Goal: Check status: Check status

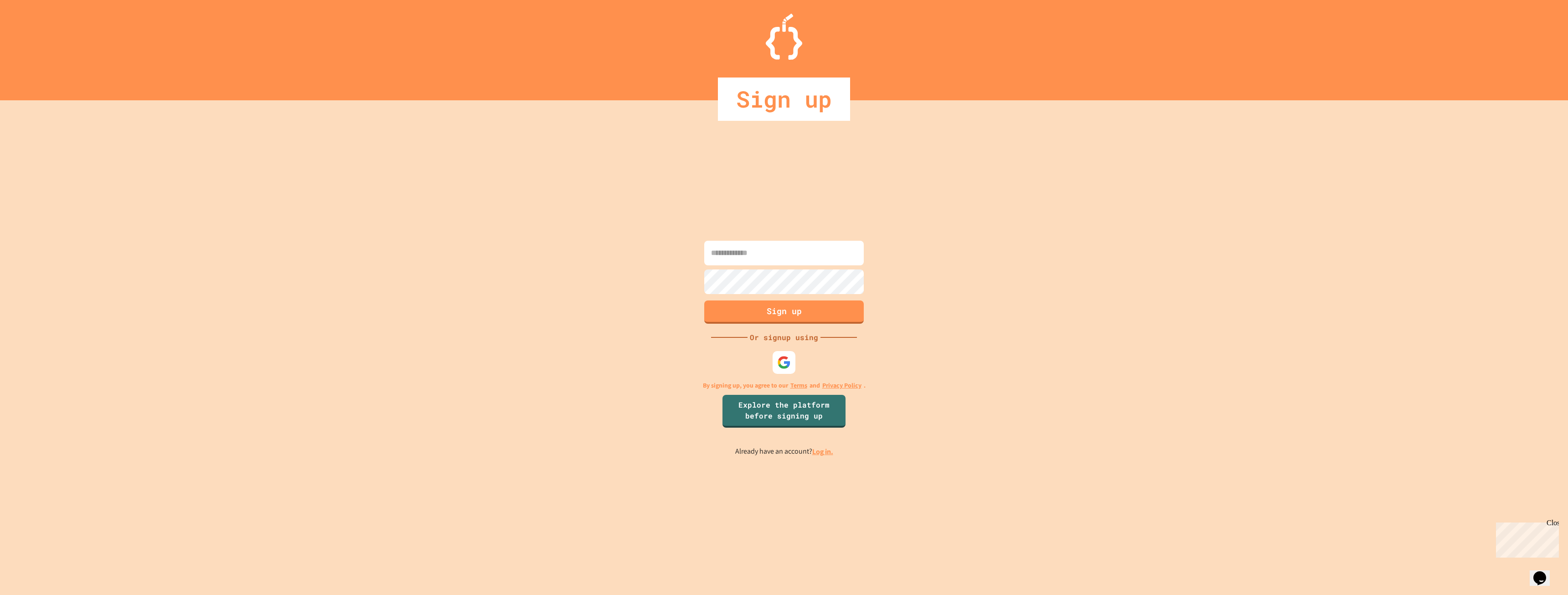
click at [821, 452] on link "Log in." at bounding box center [822, 452] width 21 height 10
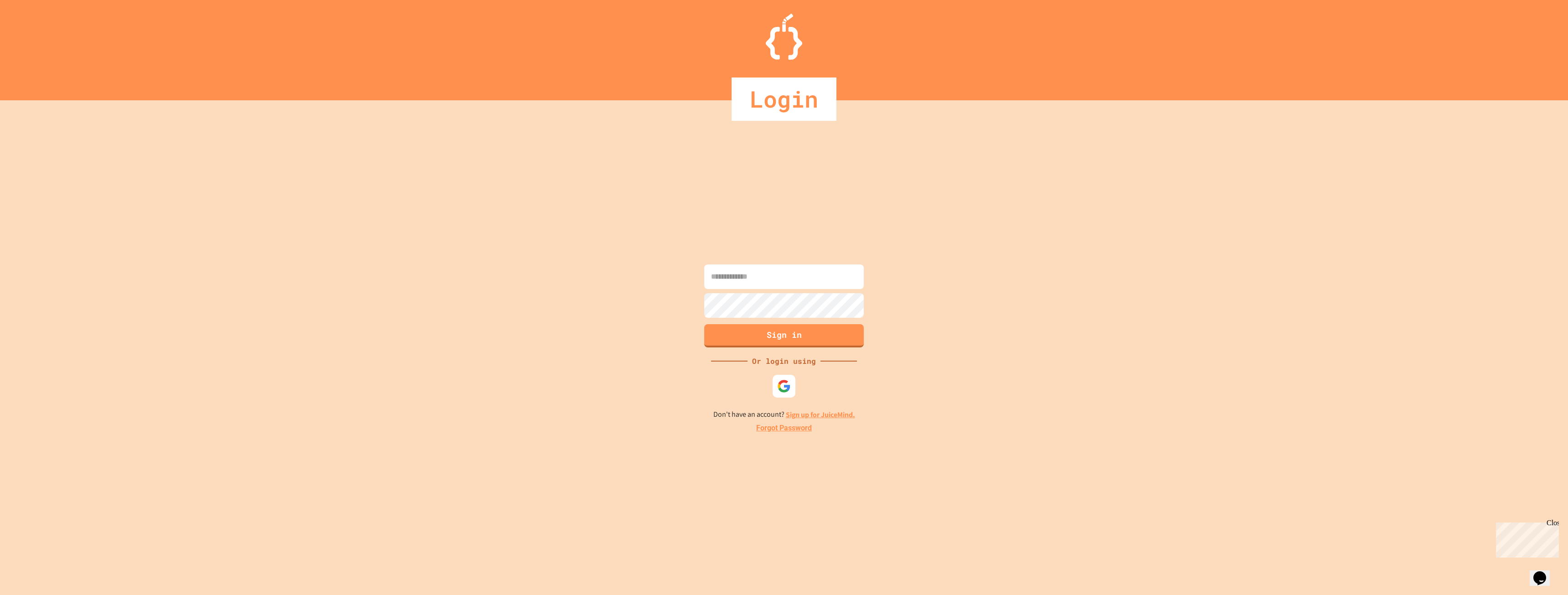
click at [756, 278] on input at bounding box center [784, 276] width 159 height 24
type input "**********"
click at [768, 328] on button "Sign in" at bounding box center [784, 334] width 163 height 24
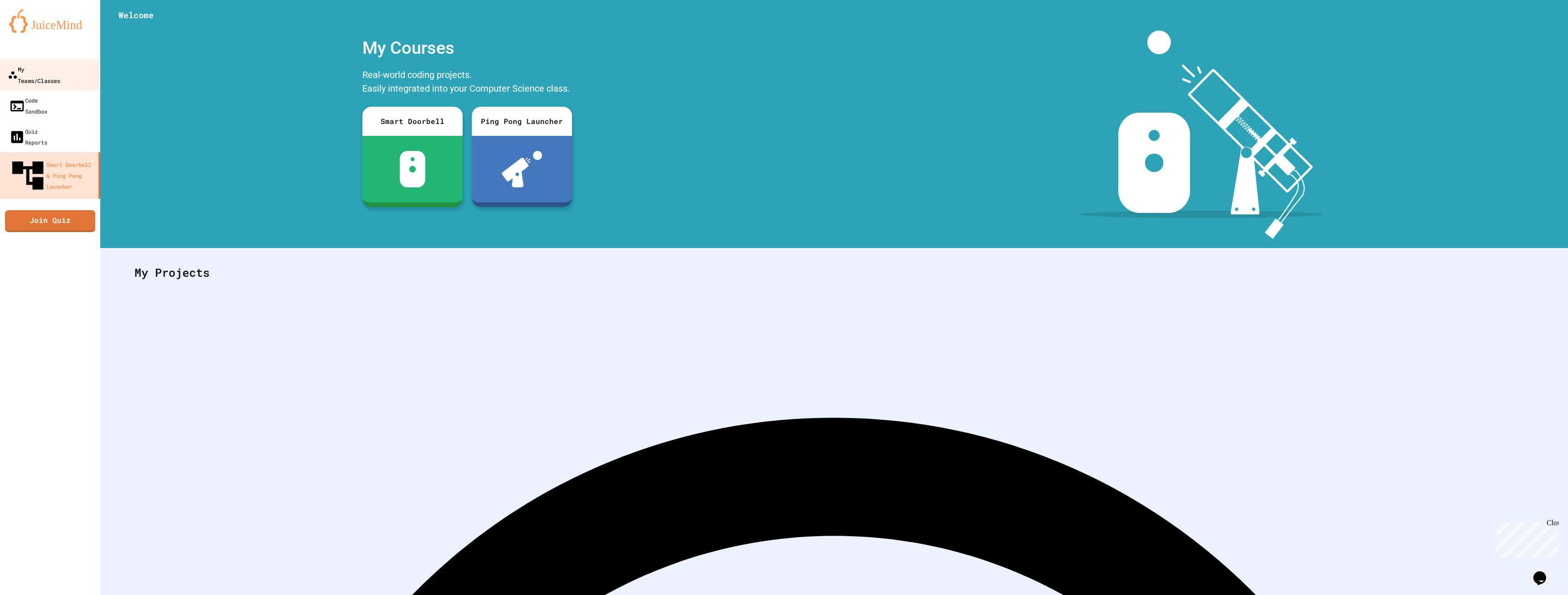
click at [40, 65] on div "My Teams/Classes" at bounding box center [34, 74] width 52 height 23
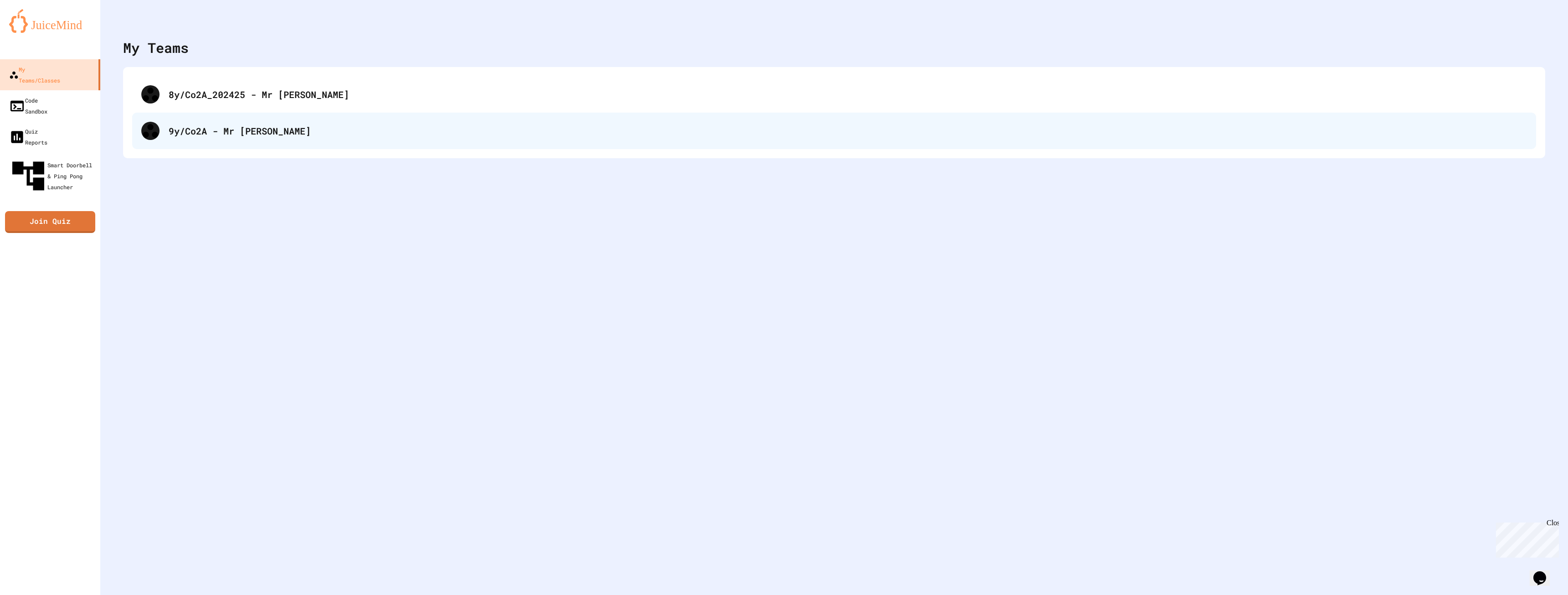
click at [209, 131] on div "9y/Co2A - Mr [PERSON_NAME]" at bounding box center [848, 131] width 1359 height 13
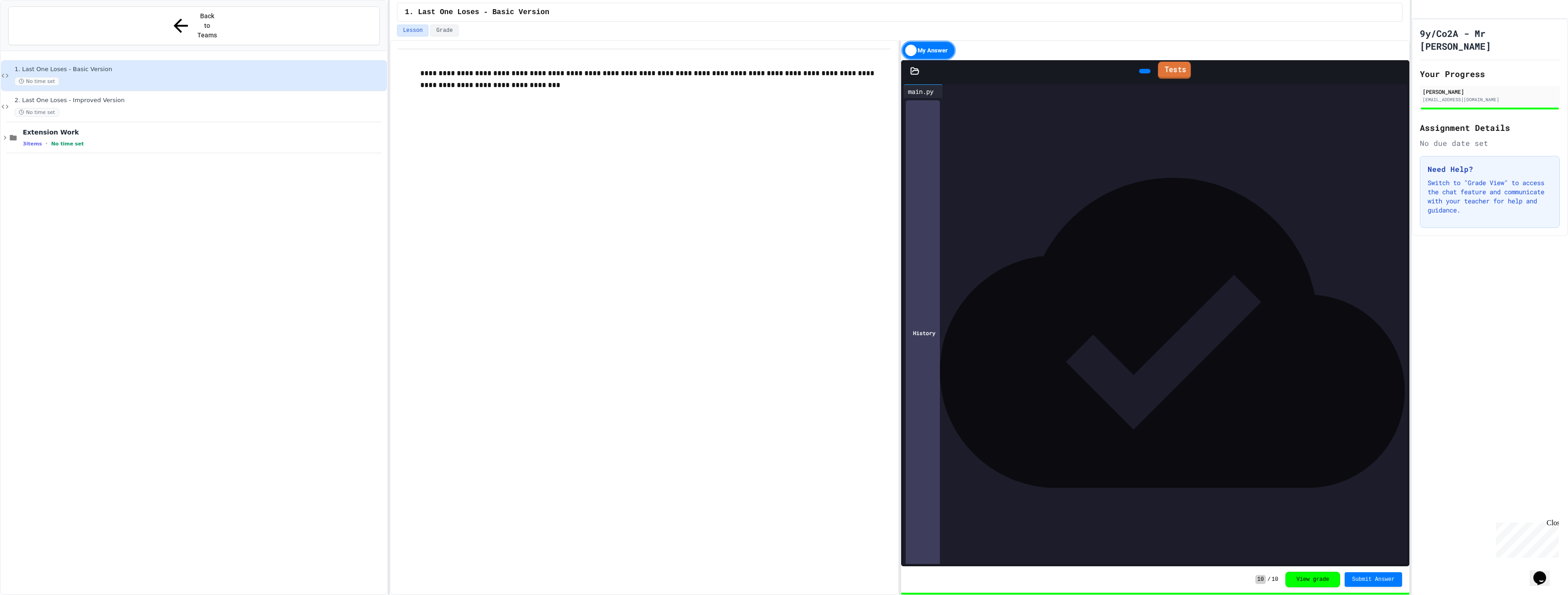
click at [1170, 68] on link "Tests" at bounding box center [1175, 70] width 33 height 17
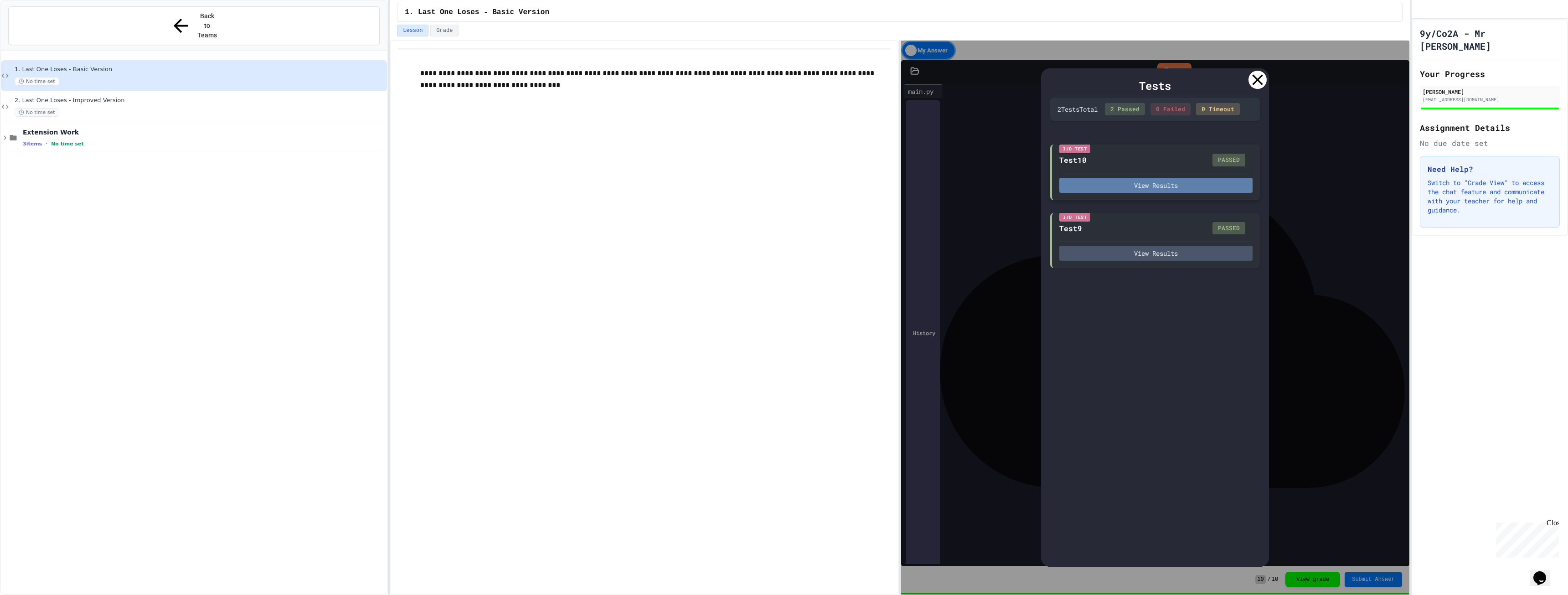
click at [1192, 186] on button "View Results" at bounding box center [1156, 185] width 194 height 15
click at [1259, 75] on icon at bounding box center [1258, 80] width 18 height 18
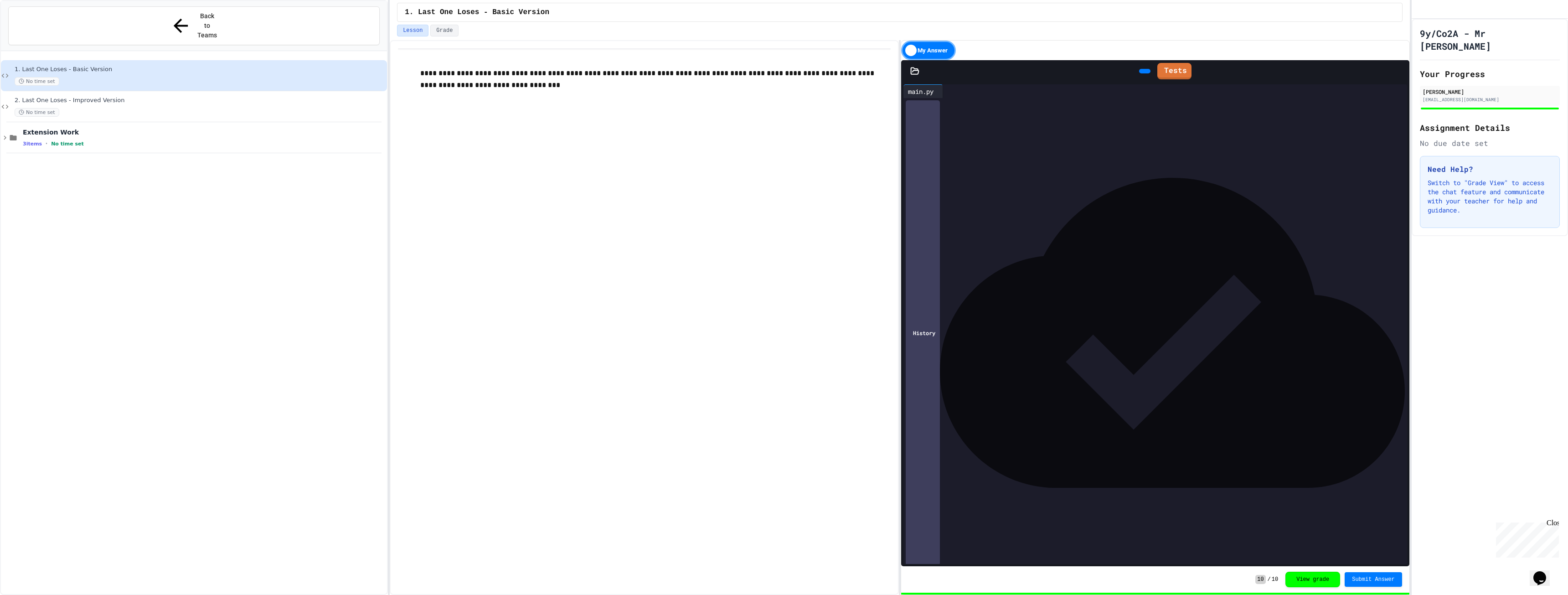
click at [1139, 74] on div at bounding box center [1144, 71] width 12 height 4
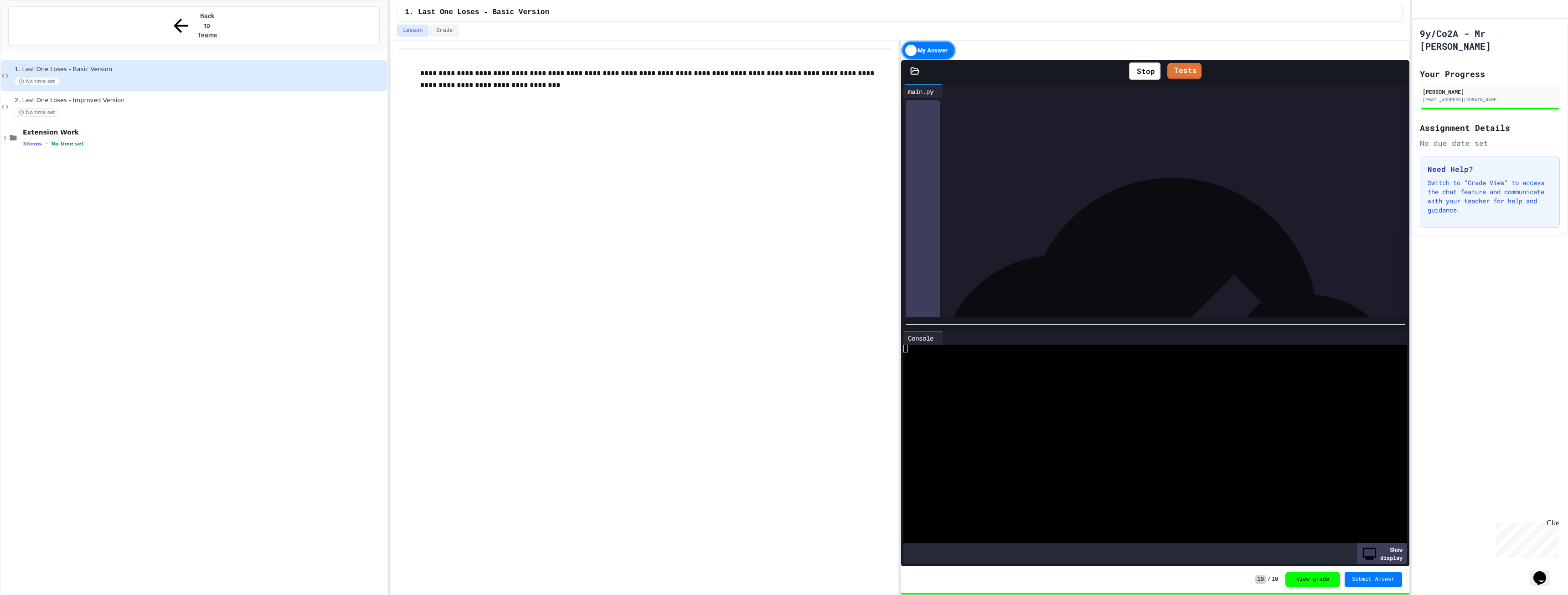
click at [1124, 61] on div "Stop" at bounding box center [1144, 71] width 41 height 26
click at [1124, 63] on div "Stop" at bounding box center [1144, 71] width 41 height 26
click at [1129, 65] on div "Stop" at bounding box center [1145, 71] width 32 height 17
click at [940, 339] on icon at bounding box center [940, 339] width 0 height 0
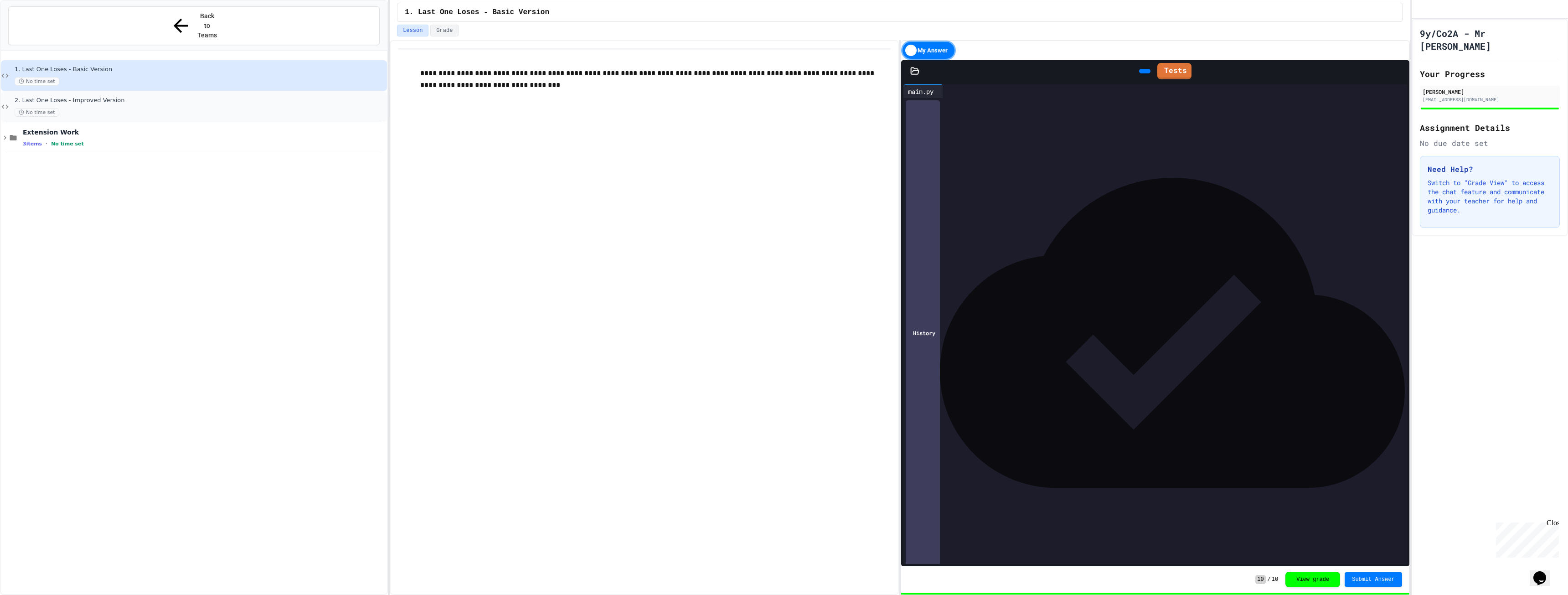
click at [104, 108] on div "No time set" at bounding box center [200, 112] width 371 height 9
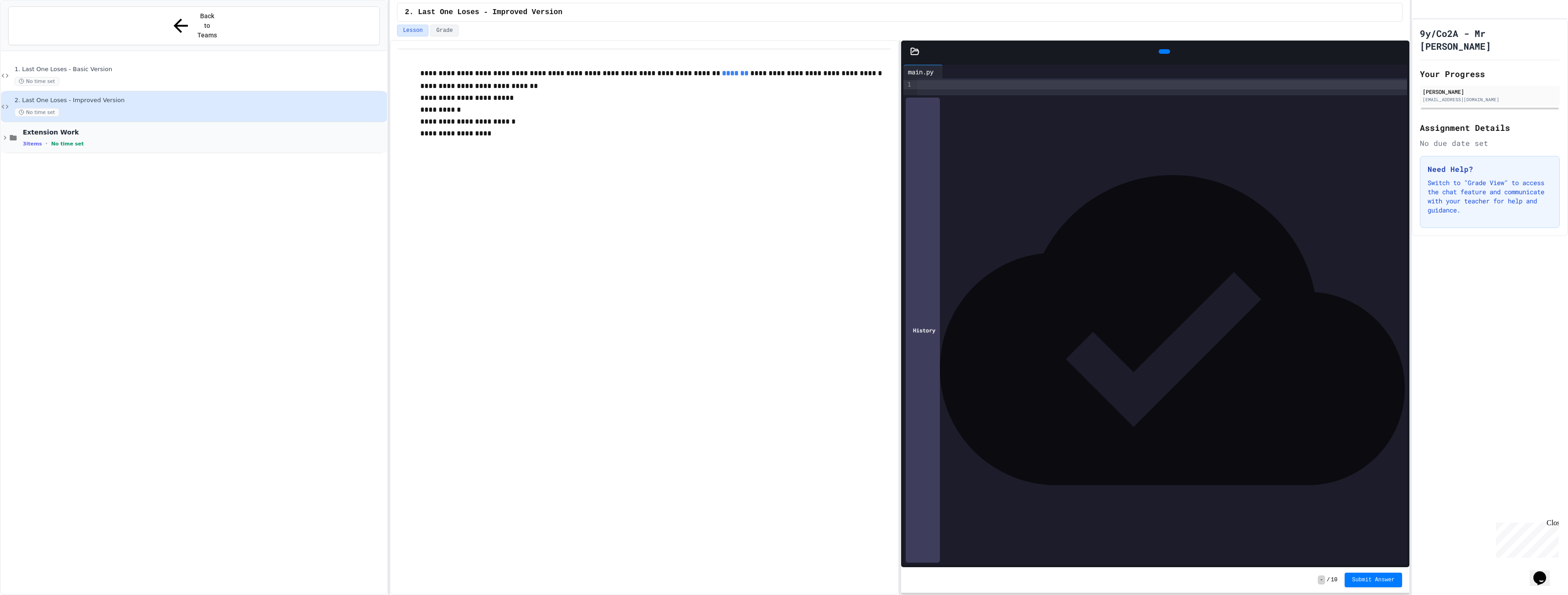
click at [114, 140] on div "3 items • No time set" at bounding box center [203, 144] width 362 height 7
click at [124, 77] on div "No time set" at bounding box center [200, 82] width 371 height 9
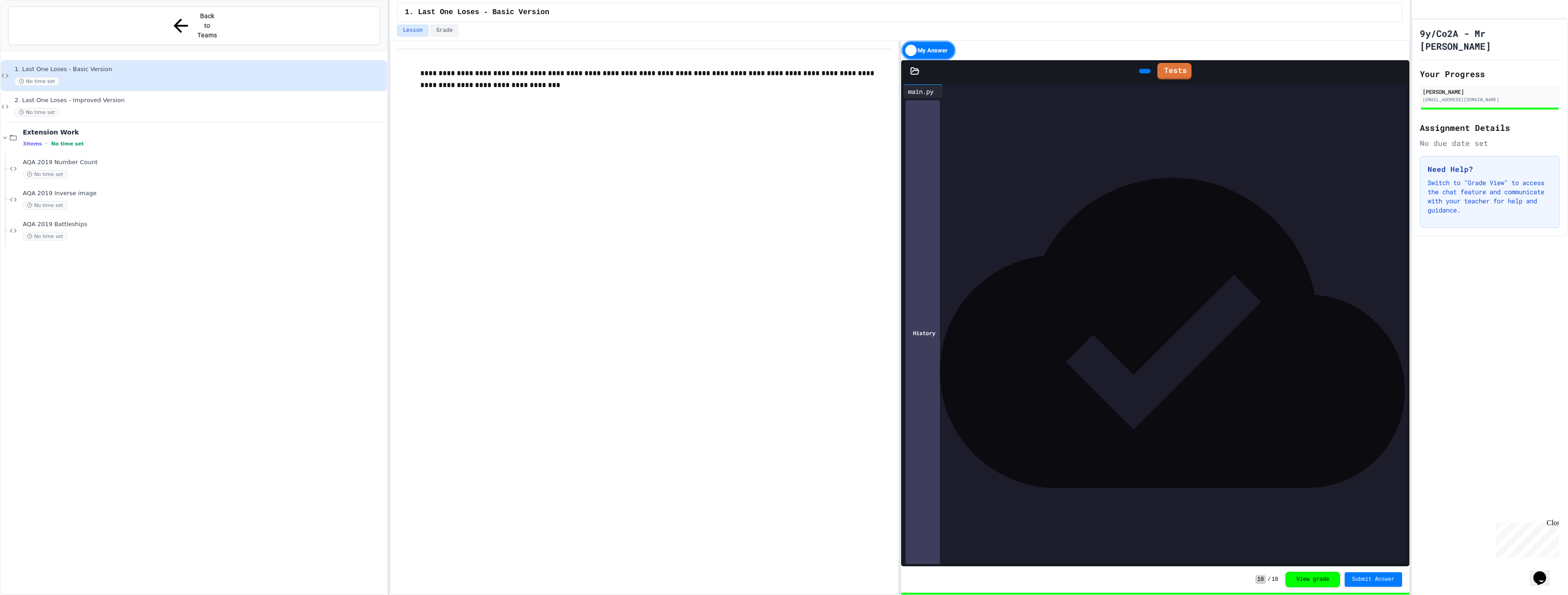
drag, startPoint x: 1024, startPoint y: 184, endPoint x: 1026, endPoint y: 194, distance: 10.2
click at [1024, 190] on div "**********" at bounding box center [1163, 150] width 488 height 105
drag, startPoint x: 1026, startPoint y: 194, endPoint x: 867, endPoint y: 86, distance: 192.2
click at [867, 86] on div "**********" at bounding box center [900, 317] width 1020 height 555
click at [243, 97] on span "2. Last One Loses - Improved Version" at bounding box center [200, 100] width 371 height 8
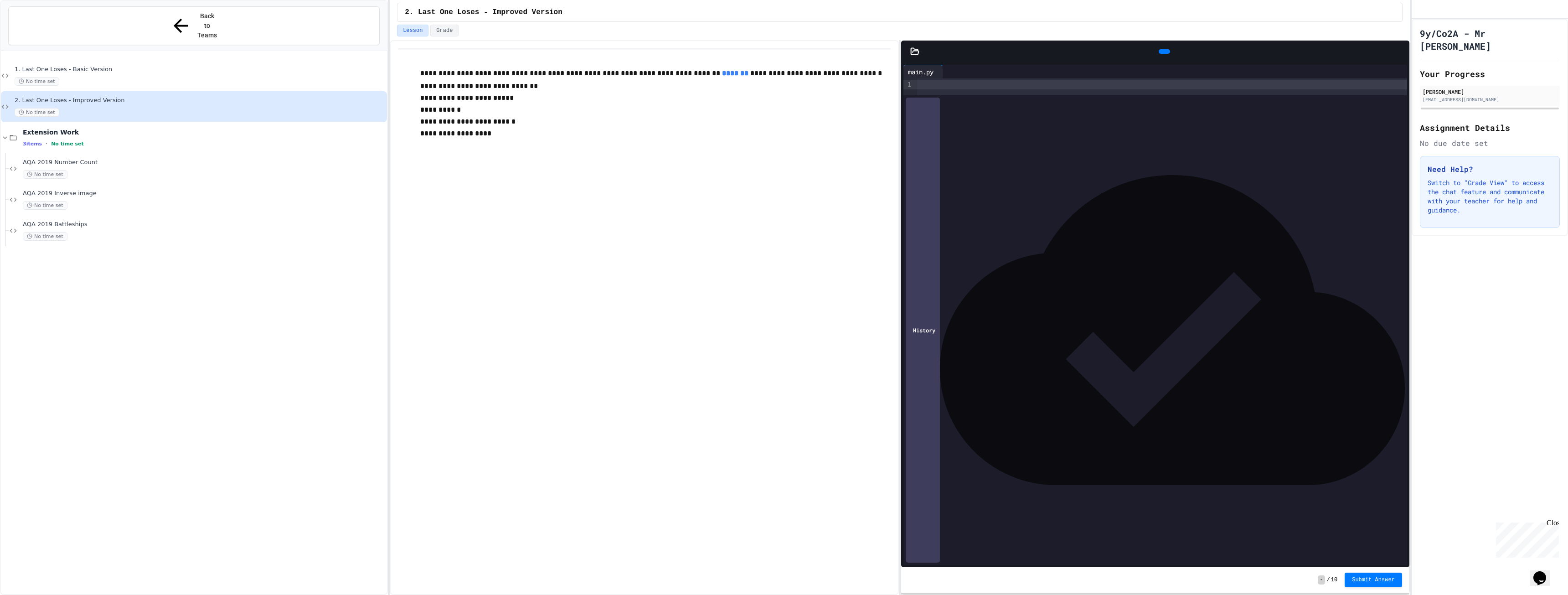
click at [950, 77] on div at bounding box center [947, 71] width 7 height 13
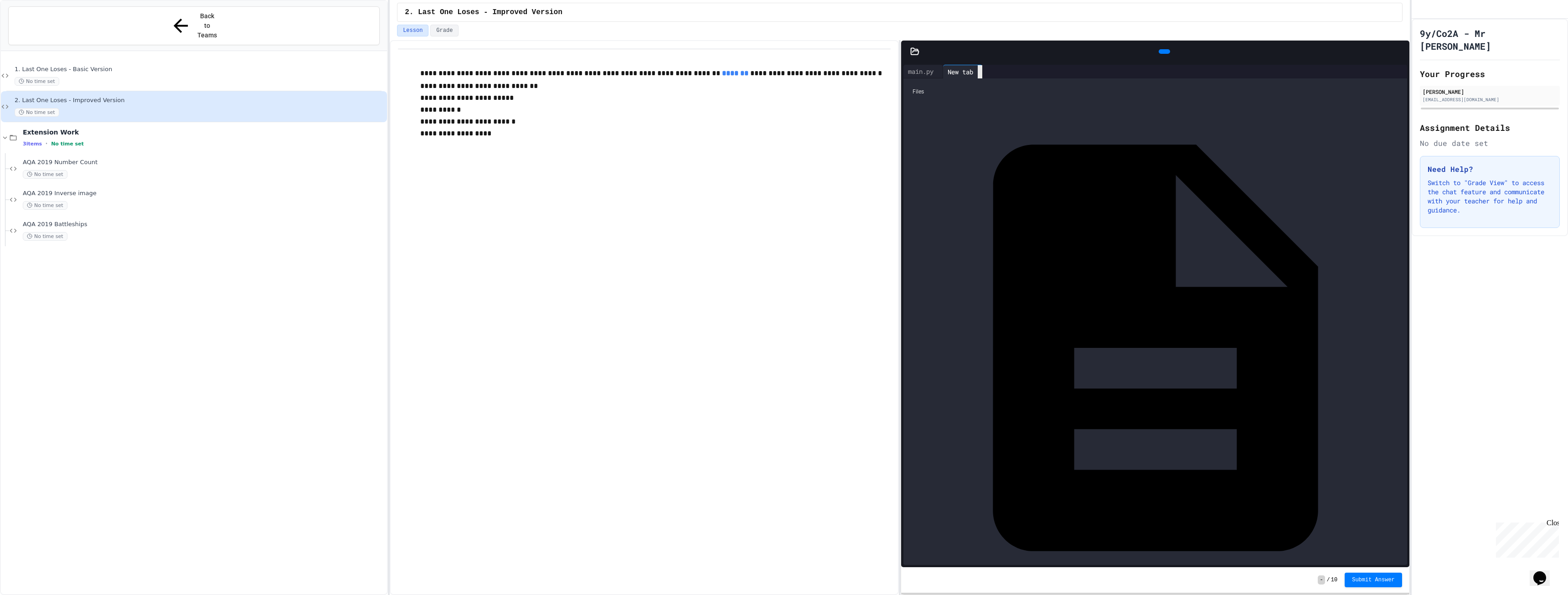
click at [982, 71] on div at bounding box center [979, 72] width 4 height 13
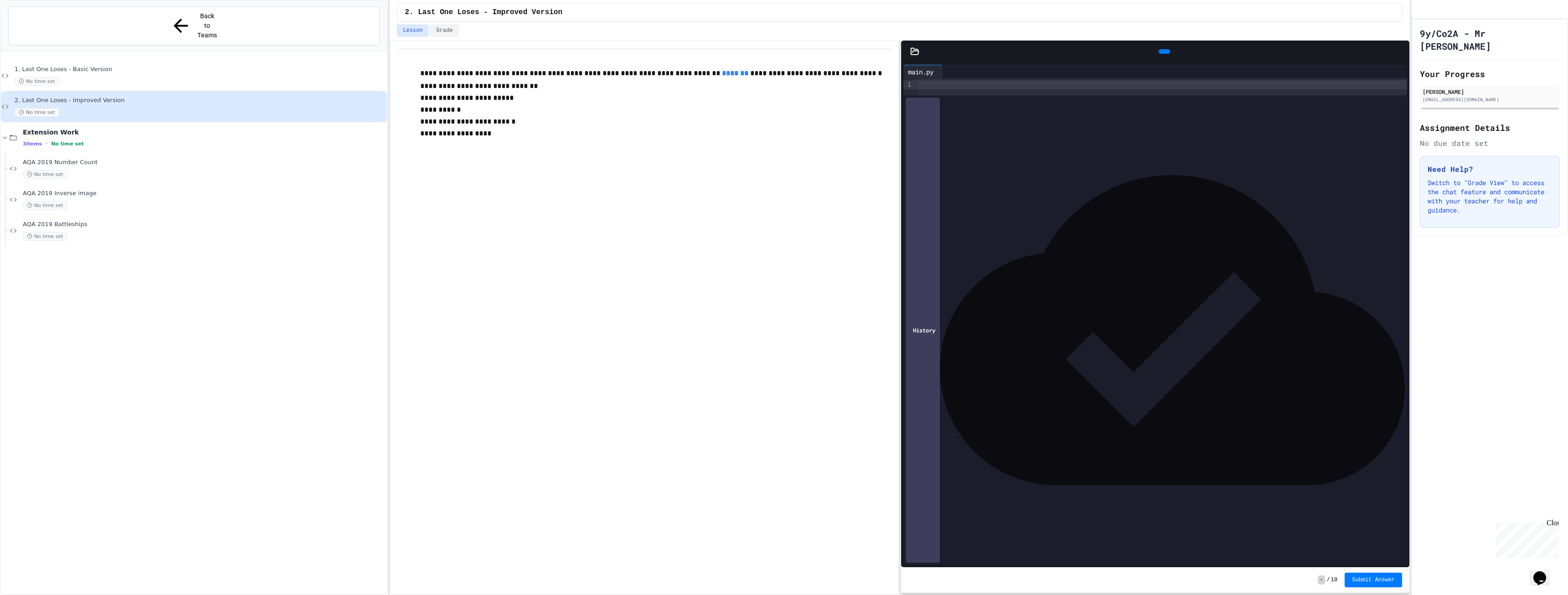
click at [934, 92] on div at bounding box center [1162, 87] width 489 height 17
click at [1166, 49] on div at bounding box center [1164, 51] width 12 height 4
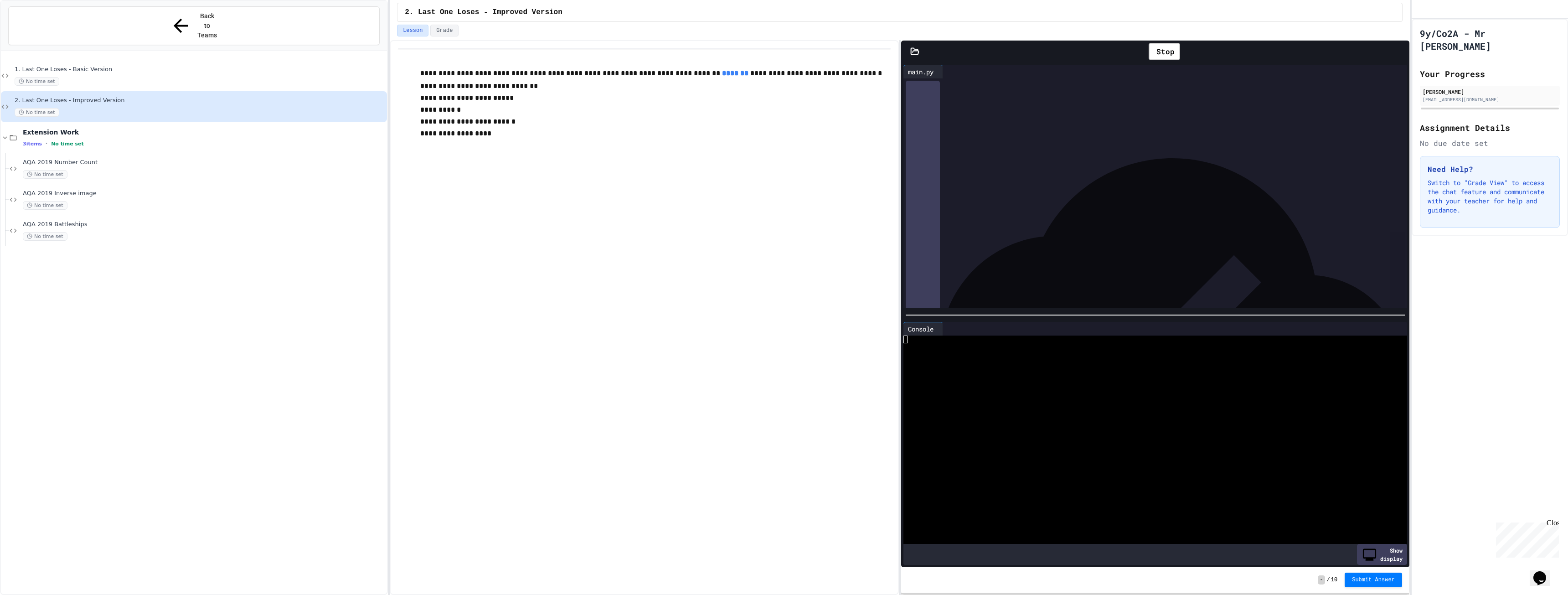
click at [1164, 41] on div "Stop" at bounding box center [1164, 51] width 41 height 26
click at [940, 329] on icon at bounding box center [940, 329] width 0 height 0
